Goal: Find specific page/section: Find specific page/section

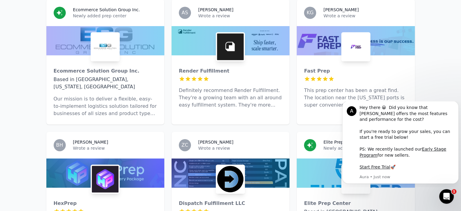
scroll to position [327, 0]
drag, startPoint x: 426, startPoint y: 78, endPoint x: 438, endPoint y: 35, distance: 45.7
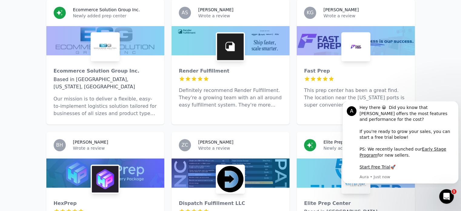
click at [455, 106] on button "Dismiss notification" at bounding box center [456, 102] width 8 height 8
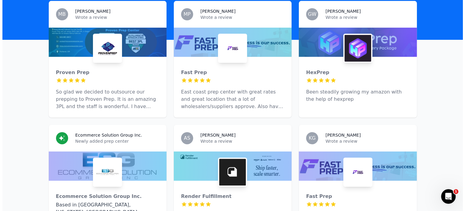
scroll to position [0, 0]
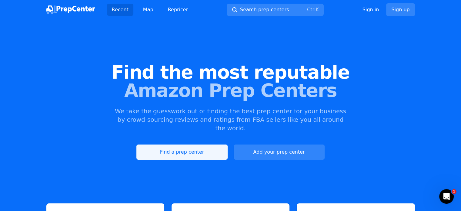
click at [193, 144] on link "Find a prep center" at bounding box center [181, 151] width 91 height 15
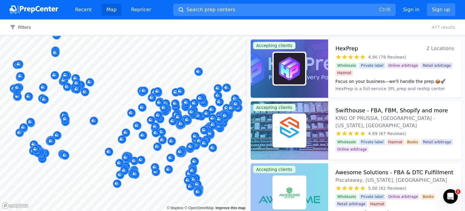
click at [197, 11] on span "Search prep centers" at bounding box center [211, 9] width 49 height 7
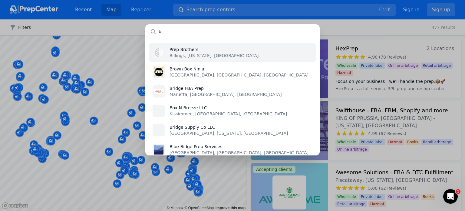
type input "b"
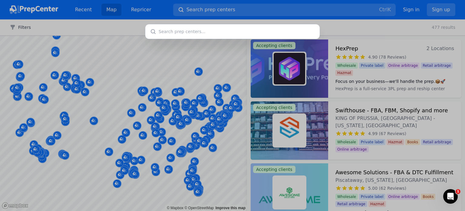
click at [155, 9] on div at bounding box center [232, 105] width 465 height 211
